Goal: Task Accomplishment & Management: Complete application form

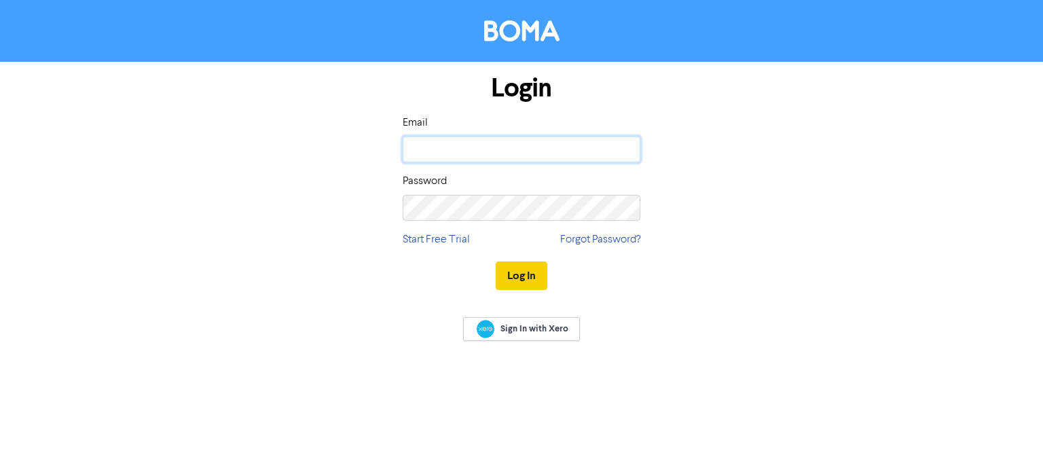
type input "[PERSON_NAME][EMAIL_ADDRESS][DOMAIN_NAME]"
click at [534, 271] on button "Log In" at bounding box center [522, 275] width 52 height 29
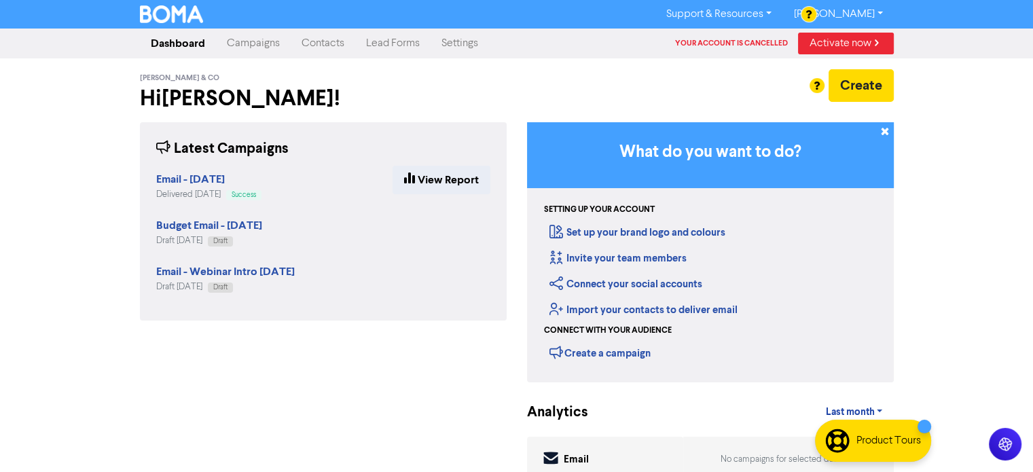
click at [318, 42] on link "Contacts" at bounding box center [323, 43] width 64 height 27
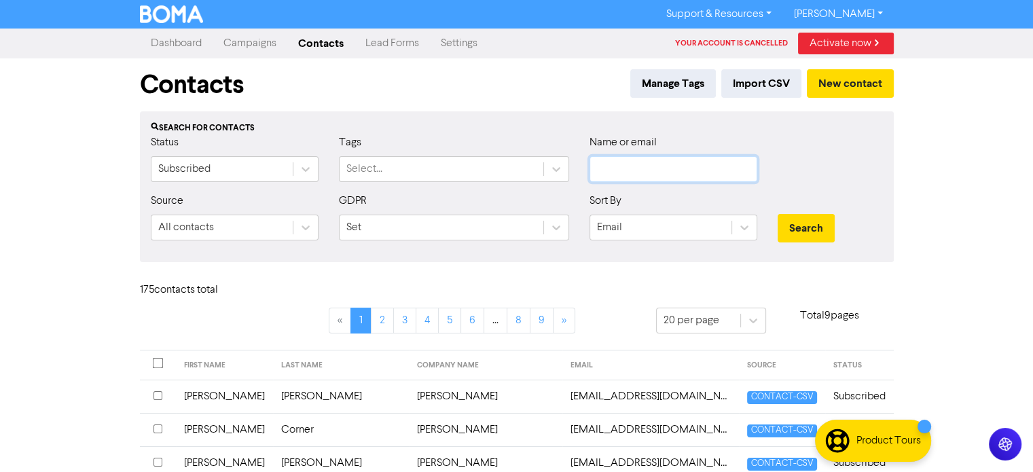
click at [622, 168] on input "text" at bounding box center [673, 169] width 168 height 26
type input "[PERSON_NAME]"
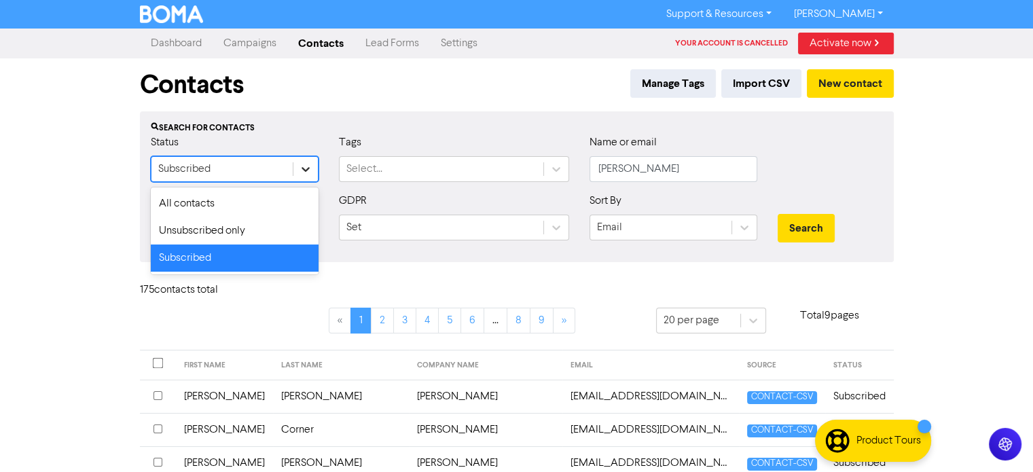
click at [314, 178] on div at bounding box center [305, 169] width 24 height 24
click at [244, 206] on div "All contacts" at bounding box center [235, 203] width 168 height 27
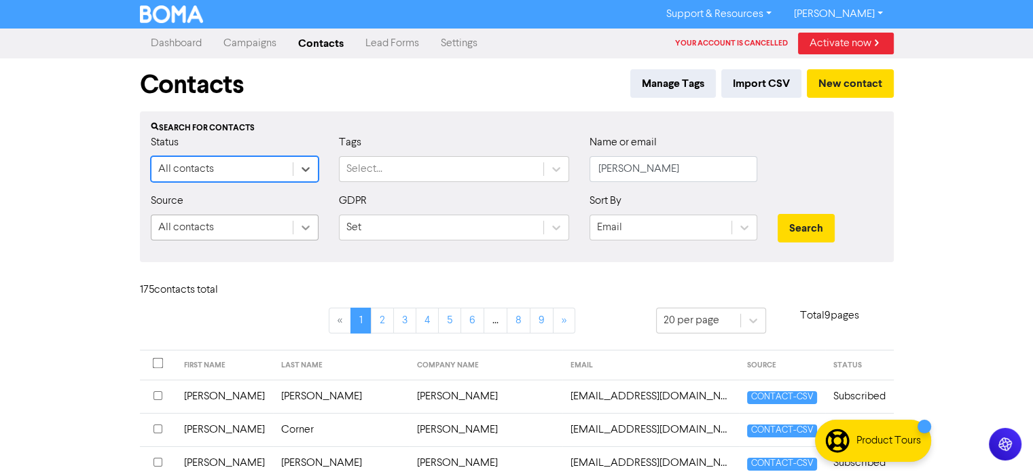
click at [299, 227] on icon at bounding box center [306, 228] width 14 height 14
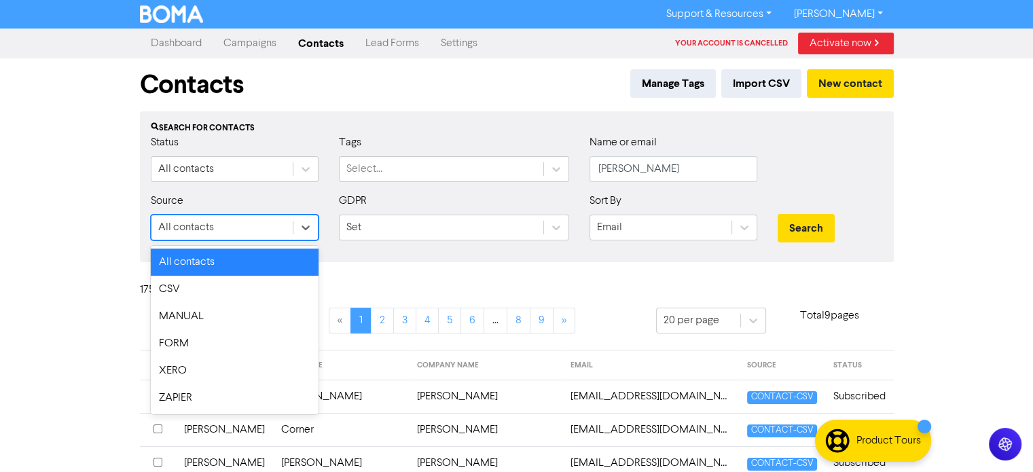
click at [232, 258] on div "All contacts" at bounding box center [235, 261] width 168 height 27
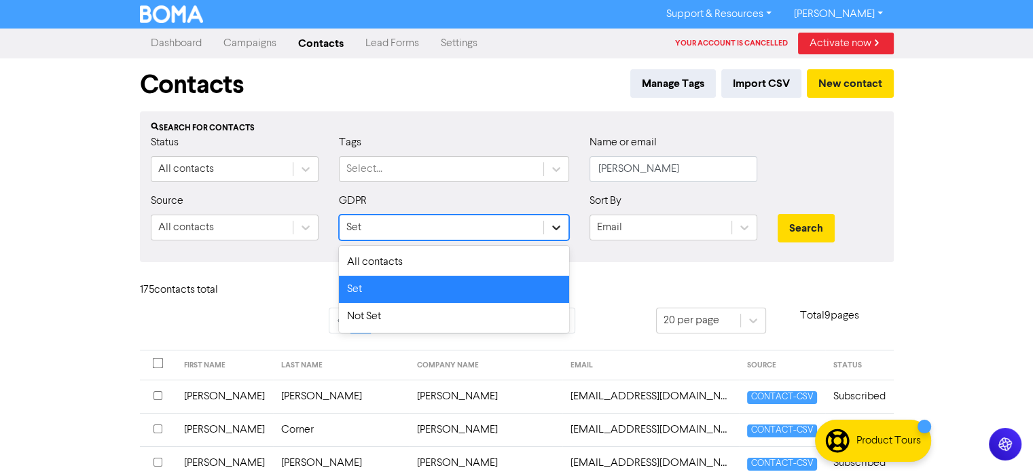
click at [562, 230] on icon at bounding box center [556, 228] width 14 height 14
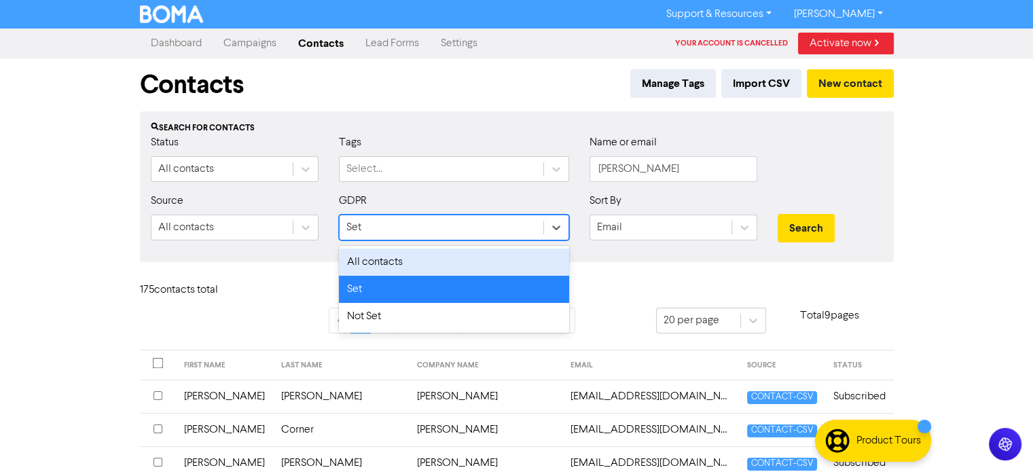
click at [383, 259] on div "All contacts" at bounding box center [454, 261] width 230 height 27
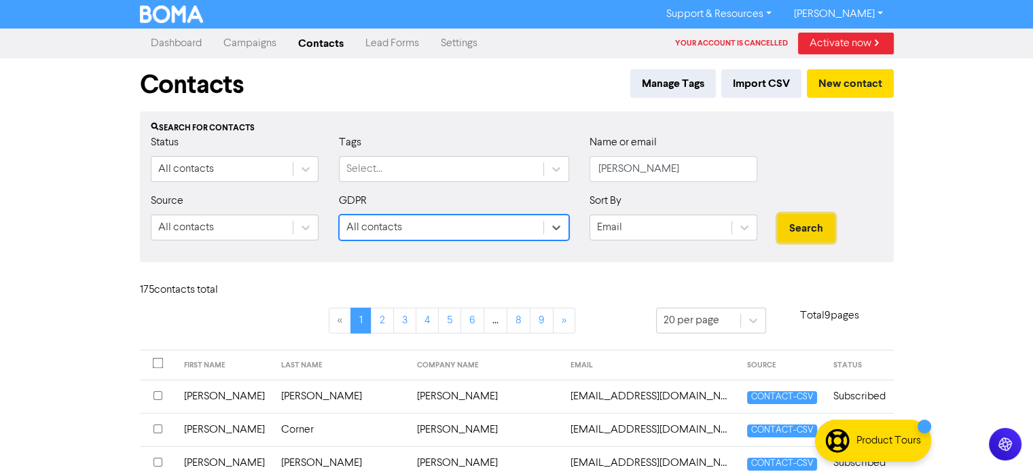
click at [804, 228] on button "Search" at bounding box center [805, 228] width 57 height 29
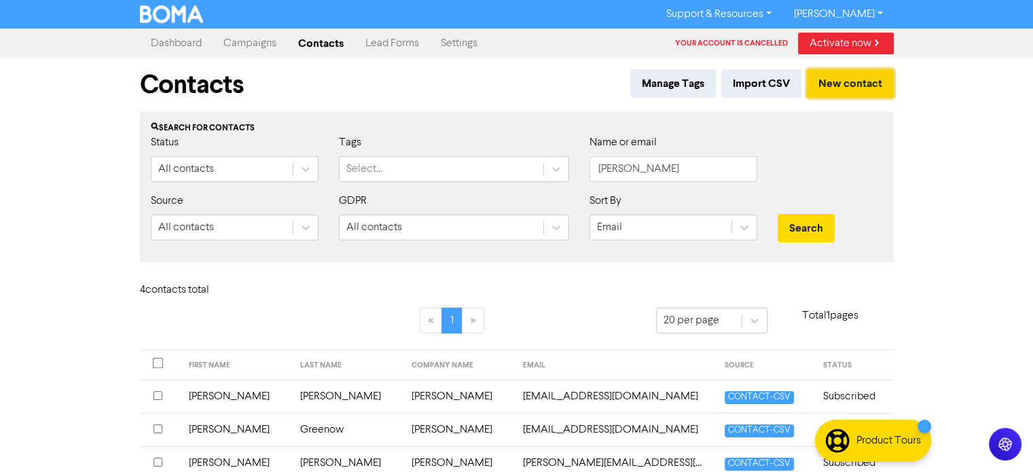
click at [878, 86] on button "New contact" at bounding box center [850, 83] width 87 height 29
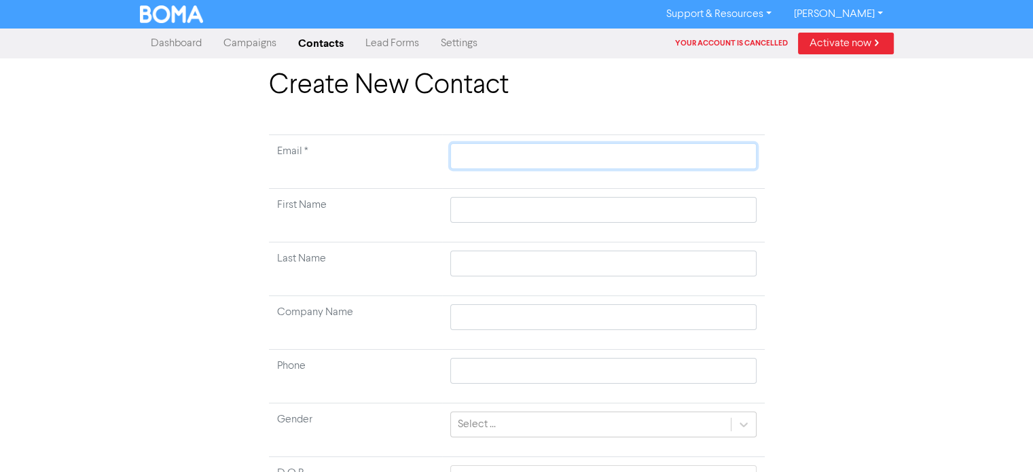
click at [496, 154] on input "text" at bounding box center [603, 156] width 306 height 26
paste input "[EMAIL_ADDRESS][DOMAIN_NAME]"
type input "[EMAIL_ADDRESS][DOMAIN_NAME]"
click at [477, 206] on input "text" at bounding box center [603, 210] width 306 height 26
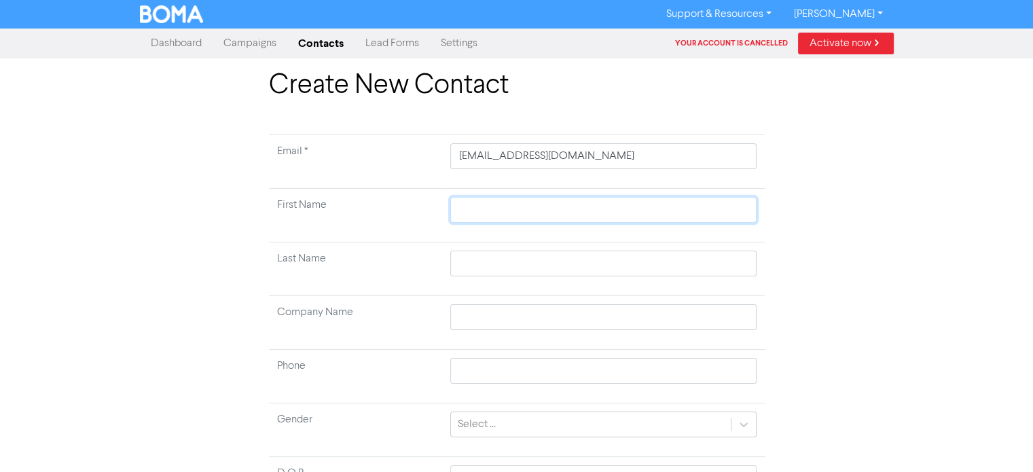
type input "R"
type input "Ro"
type input "[PERSON_NAME]"
type input "Robe"
type input "Rober"
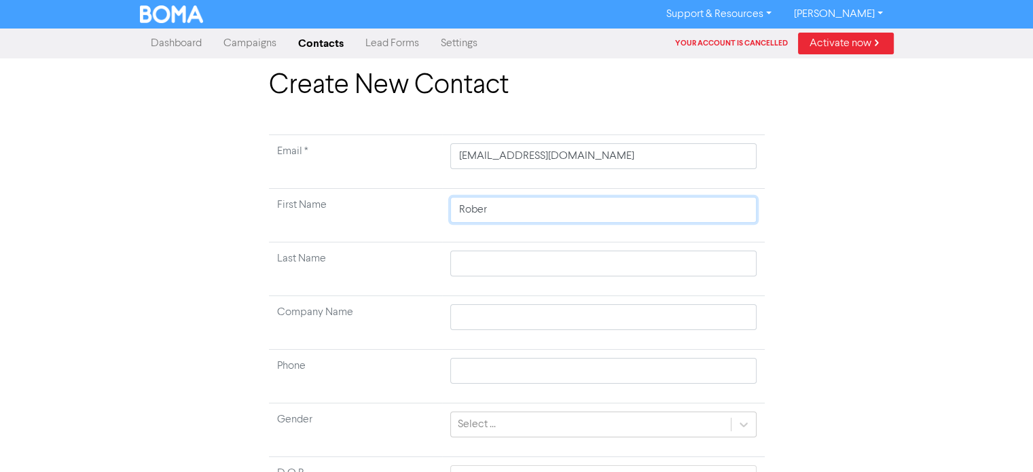
type input "[PERSON_NAME]"
click at [475, 248] on td at bounding box center [603, 269] width 322 height 54
click at [475, 265] on input "text" at bounding box center [603, 264] width 306 height 26
type input "L"
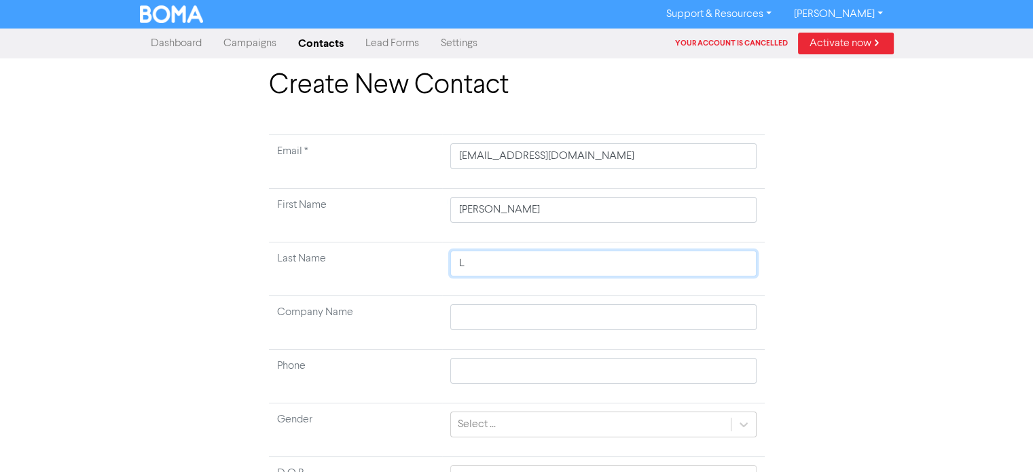
type input "Le"
type input "[PERSON_NAME]"
type input "Lewi"
type input "[PERSON_NAME]"
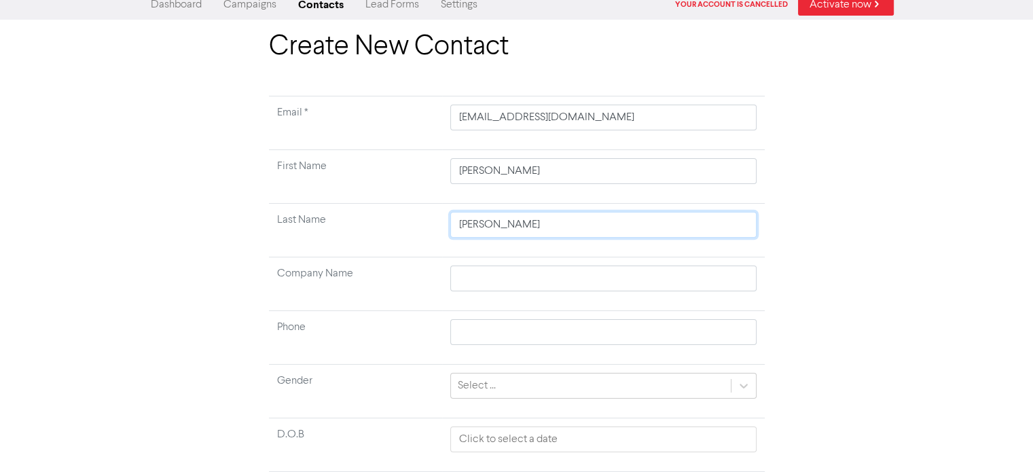
scroll to position [129, 0]
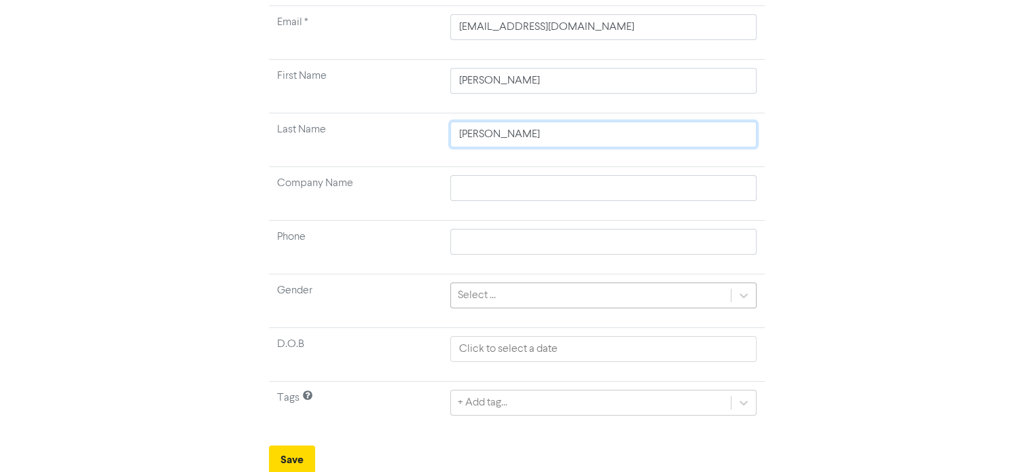
type input "[PERSON_NAME]"
click at [478, 295] on div "Select ..." at bounding box center [477, 295] width 38 height 16
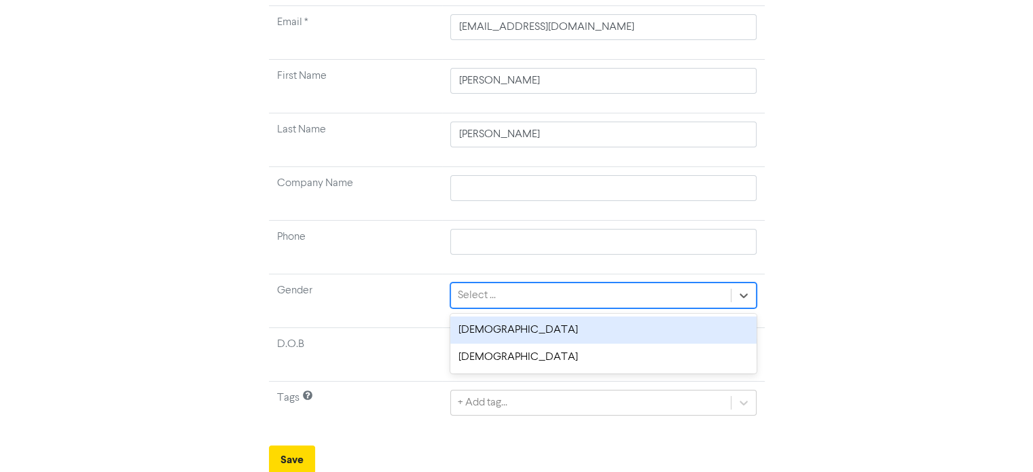
click at [489, 334] on div "[DEMOGRAPHIC_DATA]" at bounding box center [603, 329] width 306 height 27
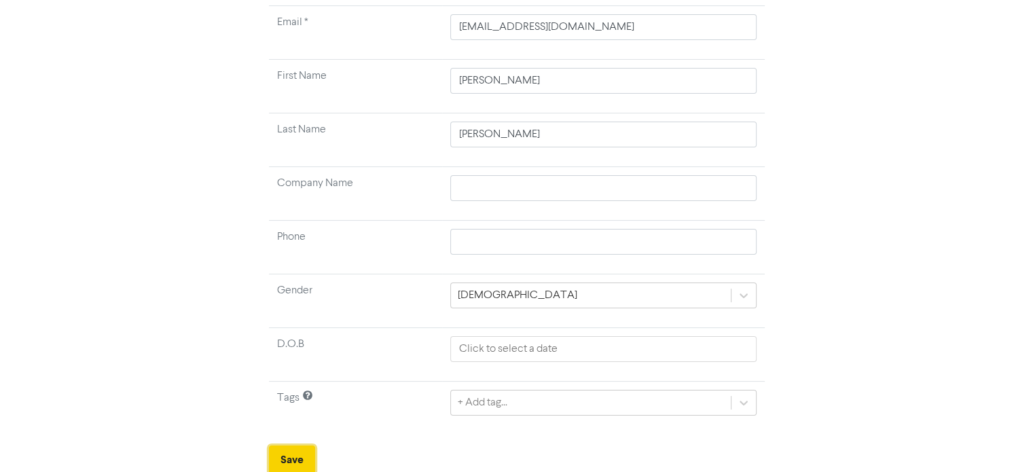
click at [286, 454] on button "Save" at bounding box center [292, 459] width 46 height 29
